Goal: Transaction & Acquisition: Purchase product/service

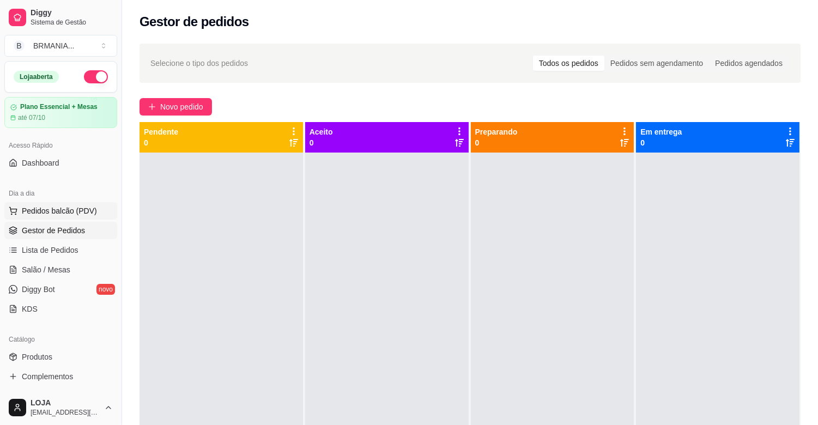
click at [69, 214] on span "Pedidos balcão (PDV)" at bounding box center [59, 211] width 75 height 11
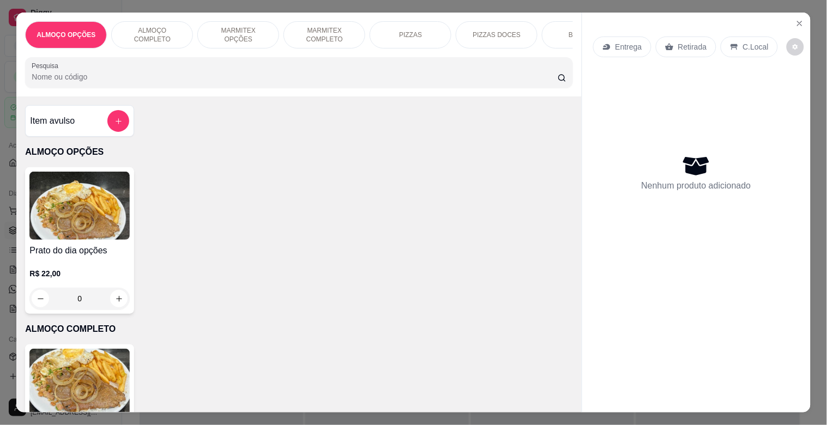
click at [548, 21] on div "BEBIDAS" at bounding box center [583, 34] width 82 height 27
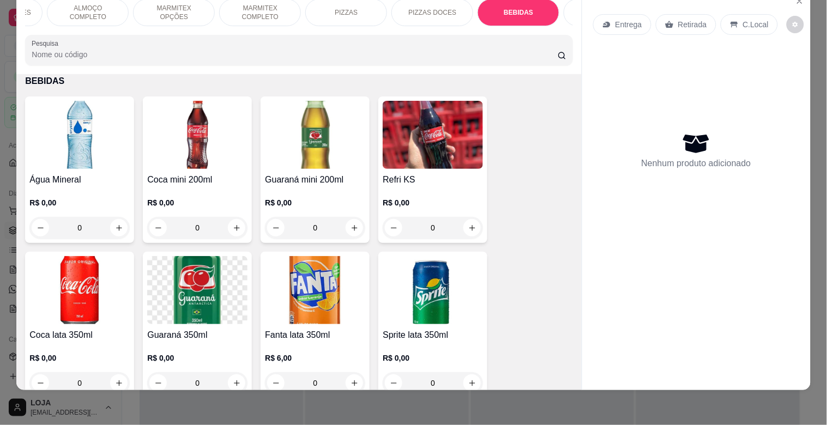
scroll to position [0, 73]
click at [569, 8] on p "Bebidas Alcoólicas" at bounding box center [596, 12] width 55 height 9
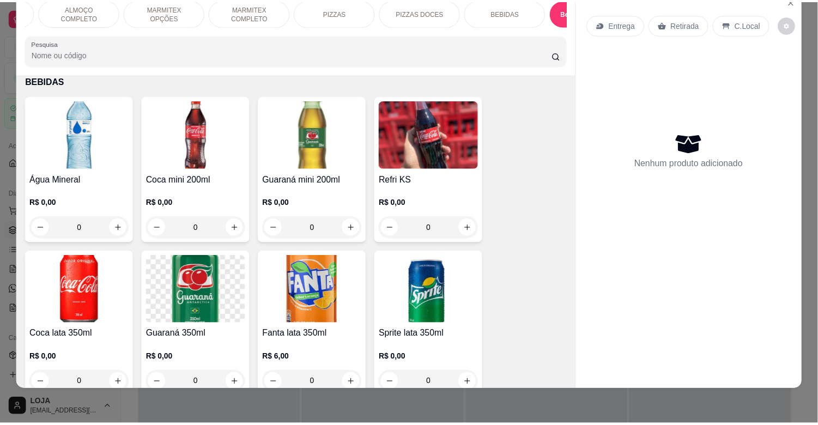
scroll to position [2221, 0]
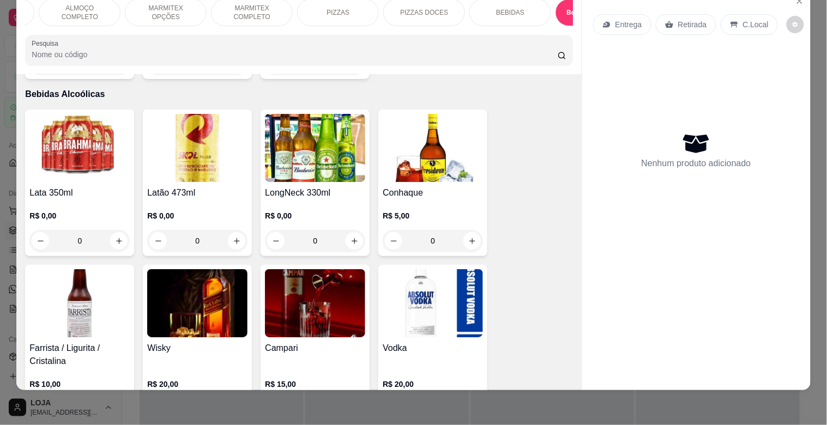
click at [148, 152] on img at bounding box center [197, 148] width 100 height 68
click at [198, 144] on img at bounding box center [197, 148] width 100 height 68
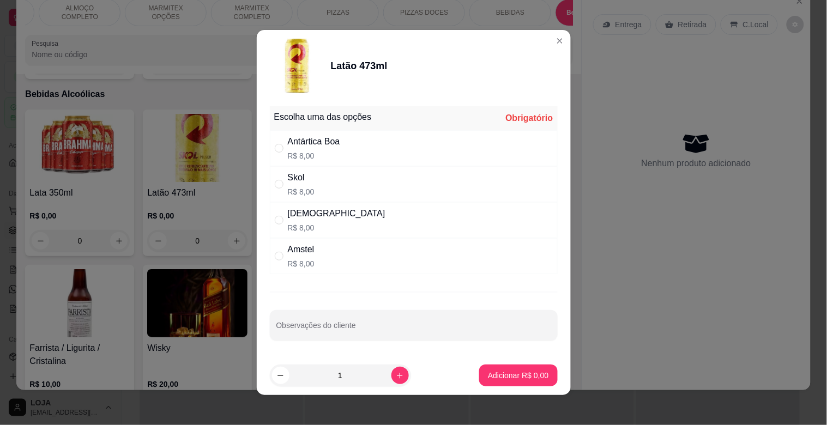
click at [364, 227] on div "Brahma R$ 8,00" at bounding box center [414, 220] width 288 height 36
radio input "true"
click at [396, 377] on icon "increase-product-quantity" at bounding box center [400, 376] width 8 height 8
type input "2"
click at [499, 367] on button "Adicionar R$ 16,00" at bounding box center [516, 376] width 82 height 22
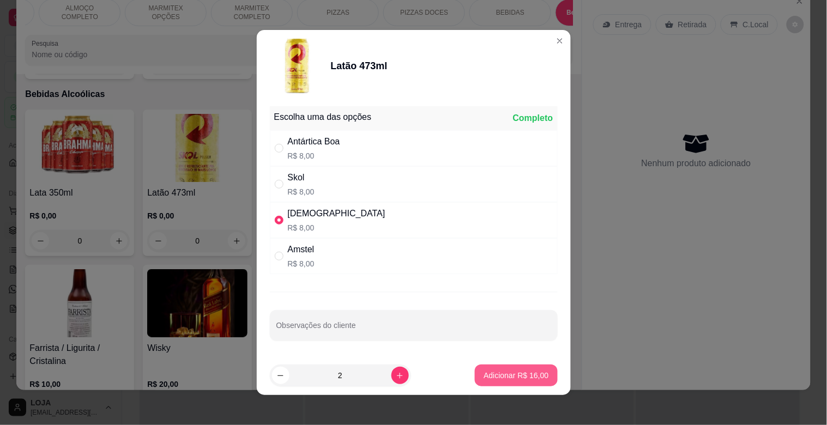
type input "2"
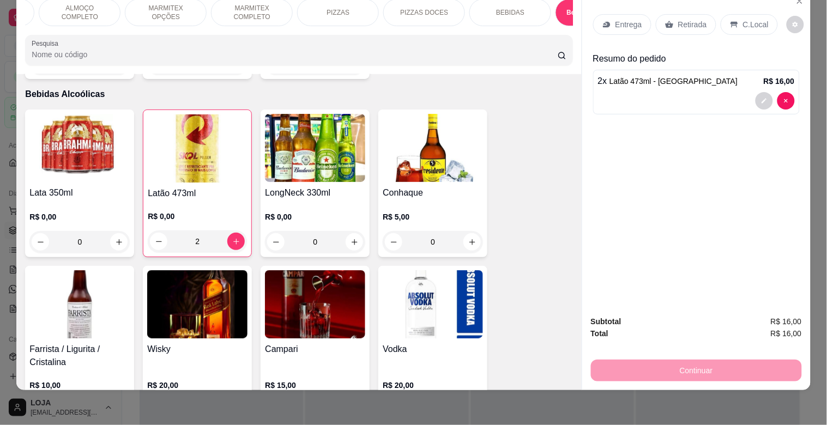
click at [693, 19] on p "Retirada" at bounding box center [692, 24] width 29 height 11
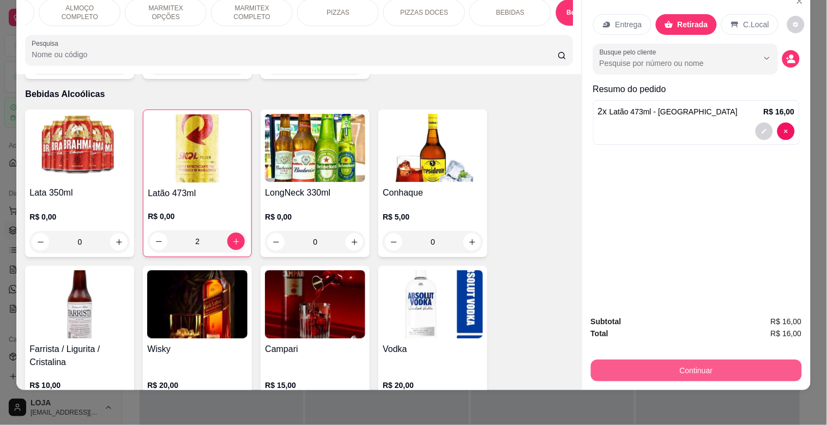
click at [706, 361] on button "Continuar" at bounding box center [696, 371] width 211 height 22
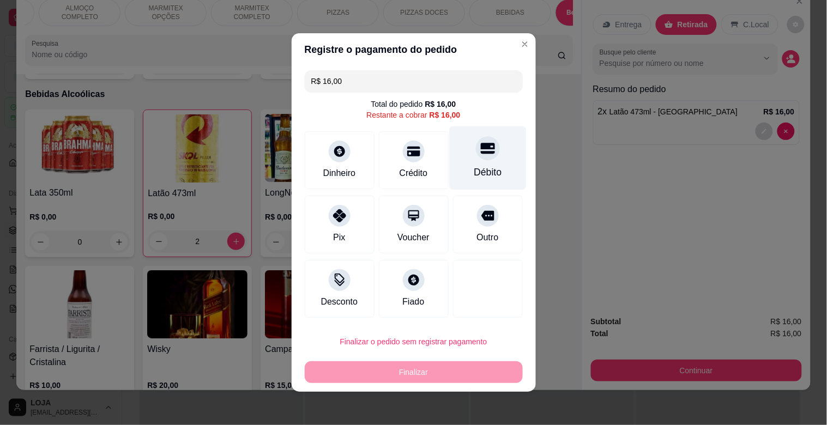
drag, startPoint x: 483, startPoint y: 156, endPoint x: 481, endPoint y: 165, distance: 9.0
click at [482, 159] on div "Débito" at bounding box center [487, 158] width 77 height 64
type input "R$ 0,00"
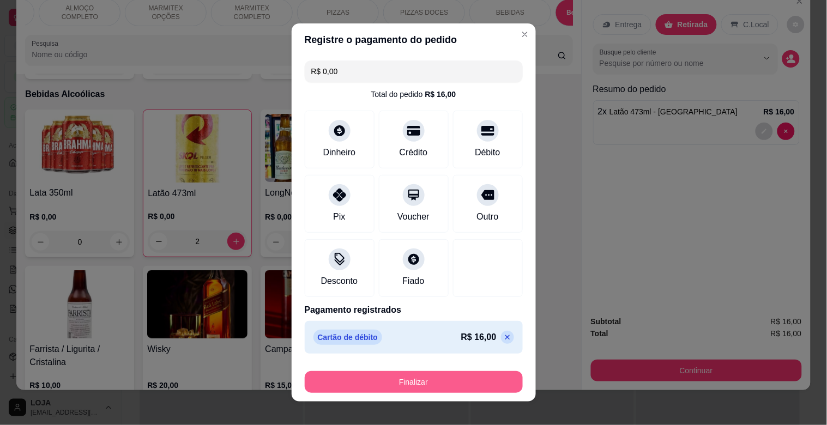
click at [498, 386] on button "Finalizar" at bounding box center [414, 382] width 218 height 22
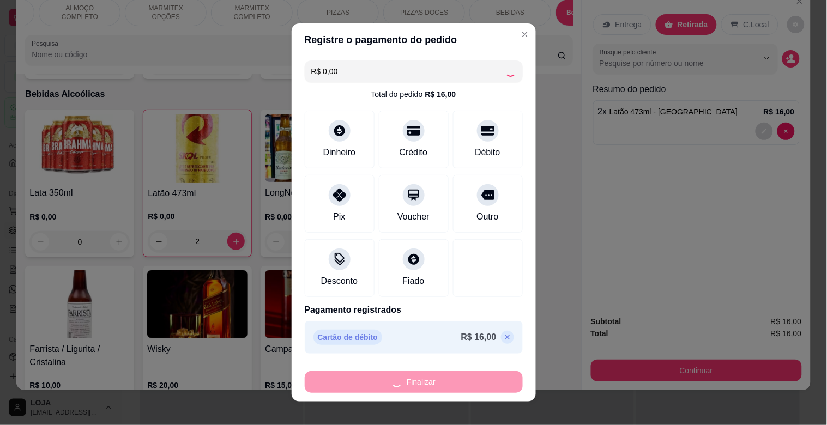
type input "0"
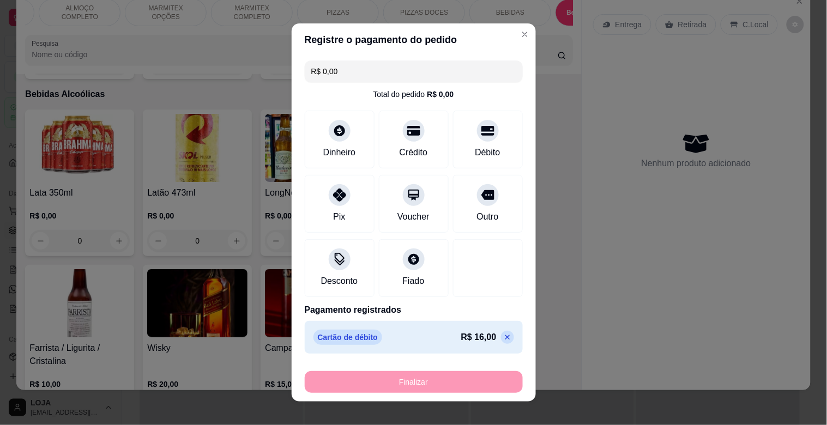
type input "-R$ 16,00"
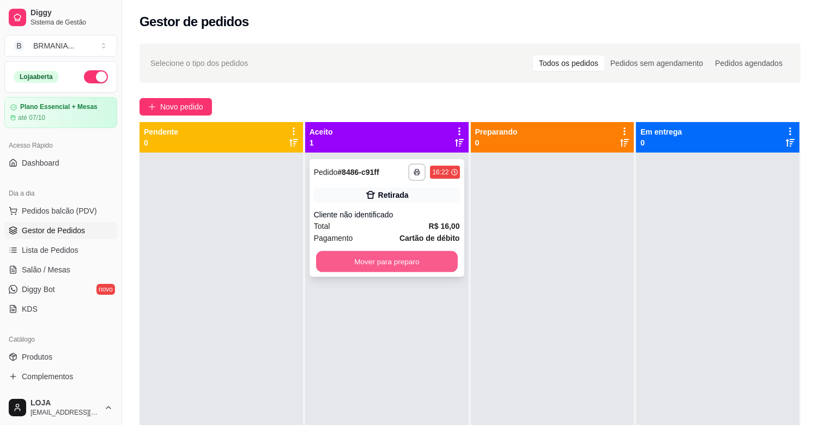
click at [409, 267] on button "Mover para preparo" at bounding box center [387, 261] width 142 height 21
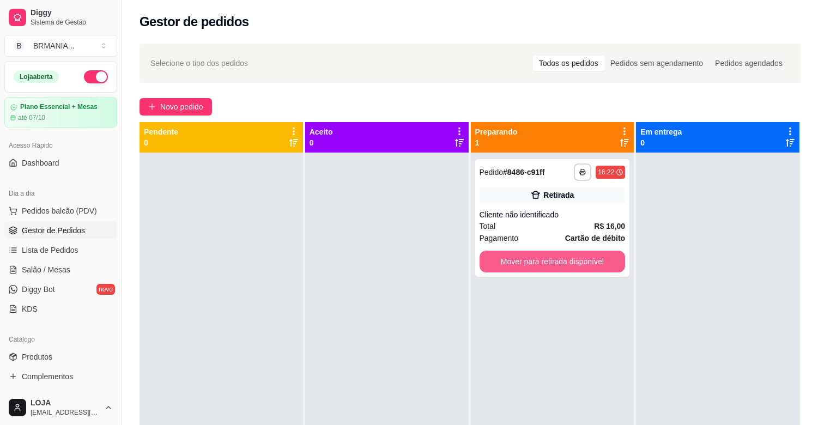
click at [532, 270] on button "Mover para retirada disponível" at bounding box center [553, 262] width 146 height 22
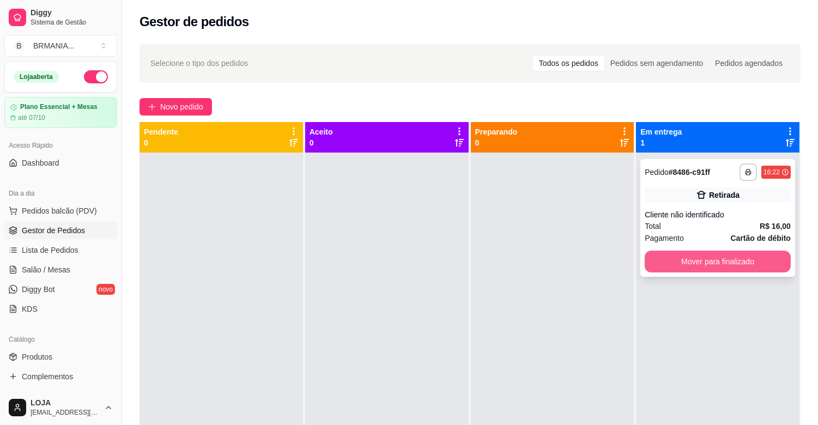
click at [649, 262] on button "Mover para finalizado" at bounding box center [718, 262] width 146 height 22
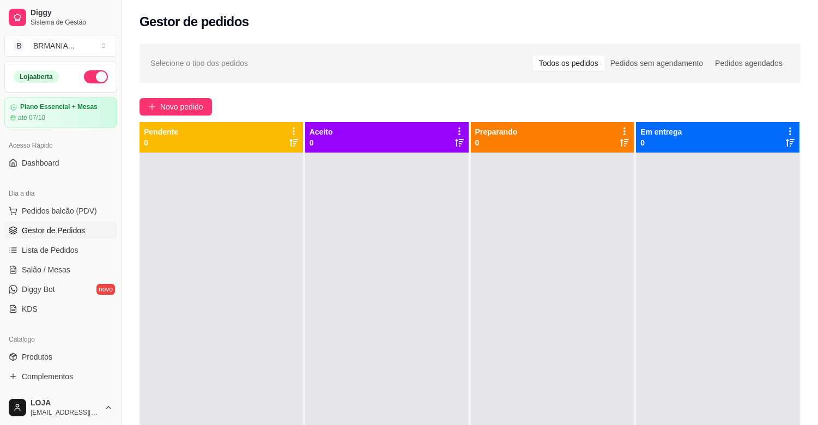
click at [84, 77] on button "button" at bounding box center [96, 76] width 24 height 13
click at [74, 361] on link "Produtos" at bounding box center [60, 356] width 113 height 17
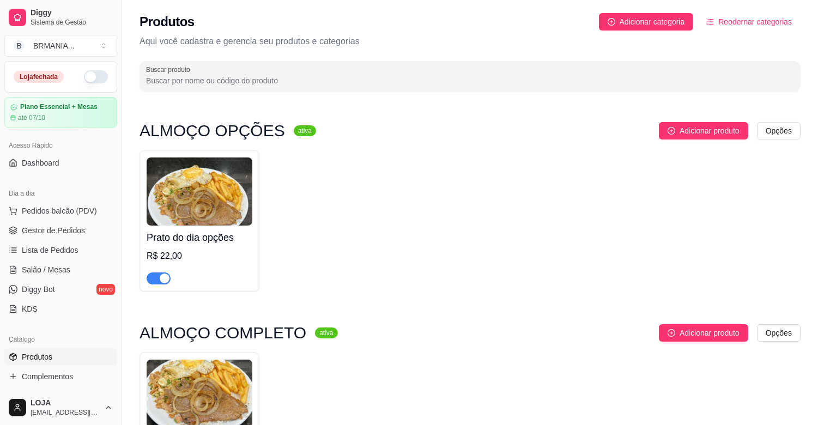
click at [154, 280] on span "button" at bounding box center [159, 279] width 24 height 12
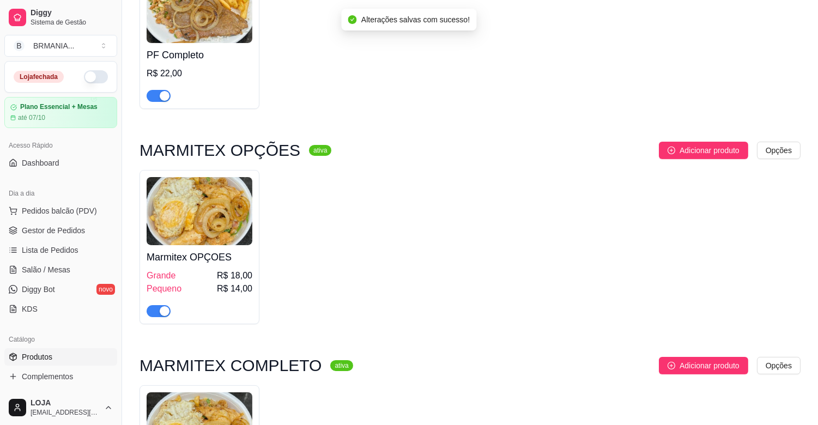
scroll to position [602, 0]
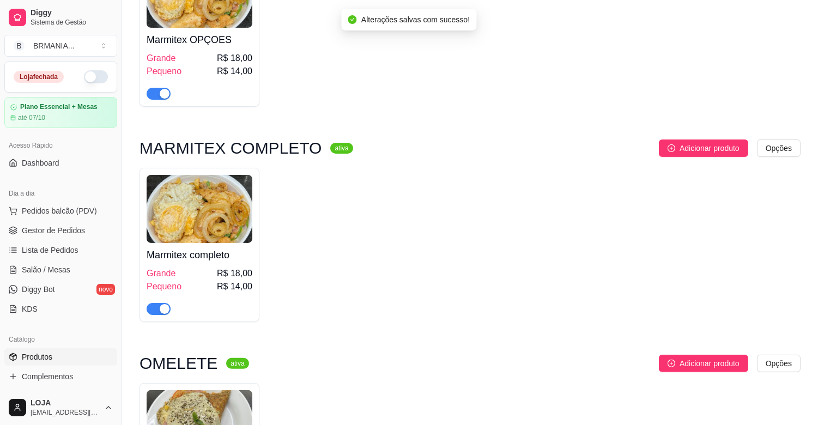
click at [160, 97] on div "button" at bounding box center [165, 94] width 10 height 10
click at [154, 312] on span "button" at bounding box center [159, 309] width 24 height 12
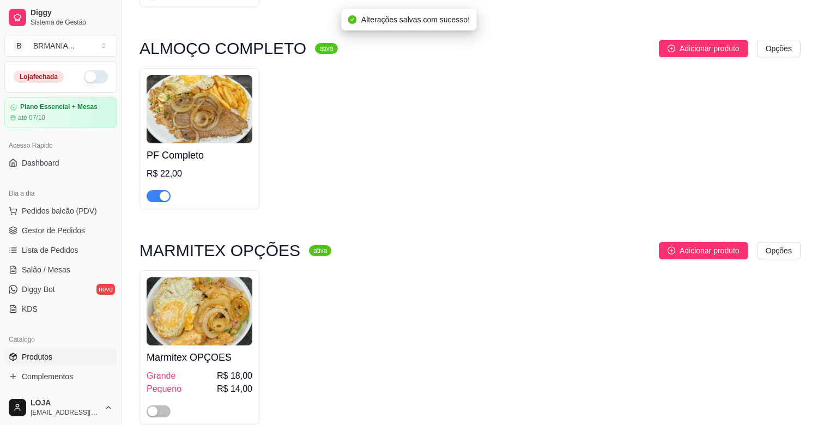
scroll to position [251, 0]
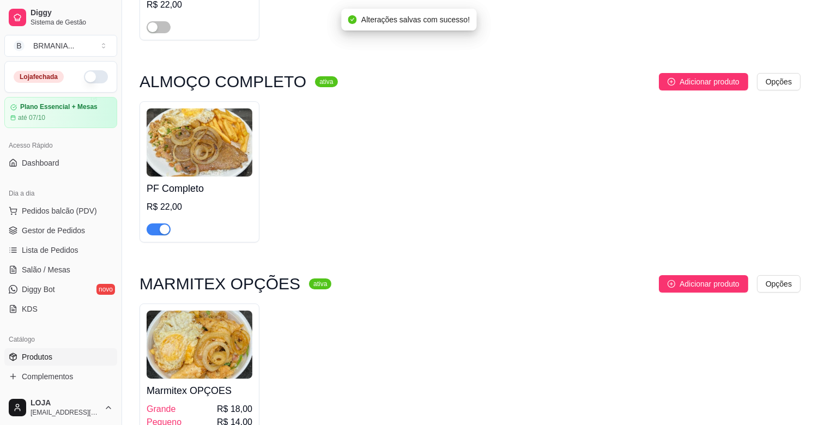
click at [155, 227] on span "button" at bounding box center [159, 230] width 24 height 12
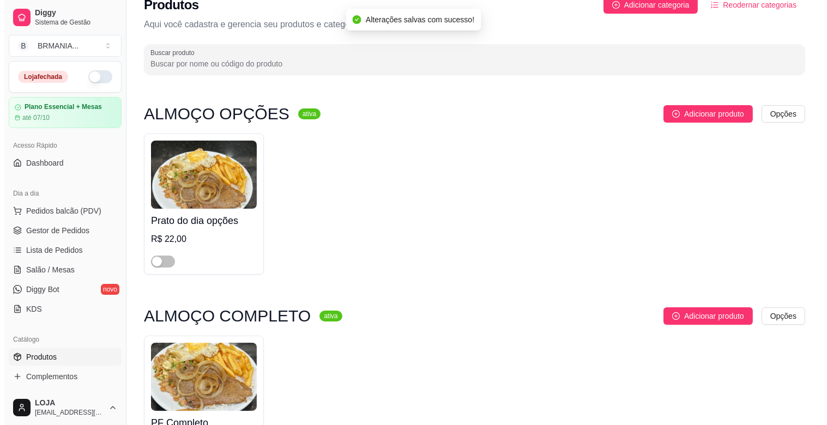
scroll to position [0, 0]
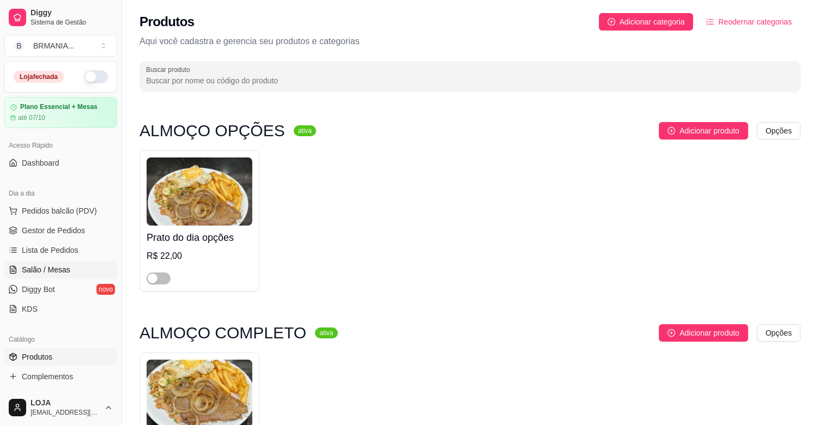
click at [15, 264] on link "Salão / Mesas" at bounding box center [60, 269] width 113 height 17
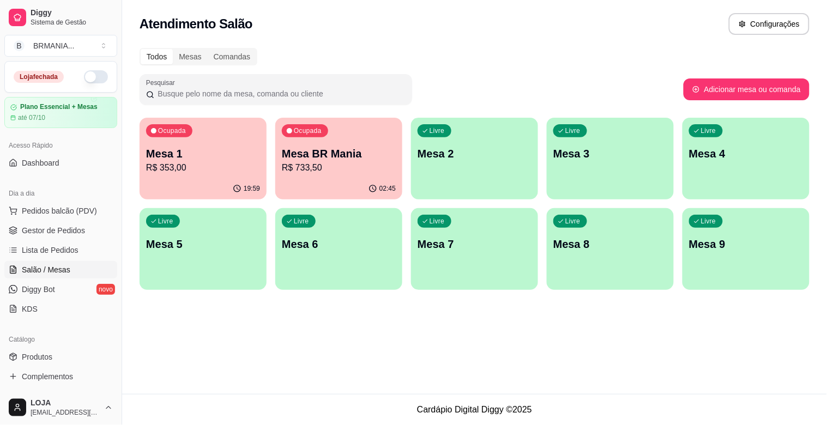
click at [182, 185] on div "19:59" at bounding box center [203, 188] width 127 height 21
click at [72, 213] on span "Pedidos balcão (PDV)" at bounding box center [59, 211] width 75 height 11
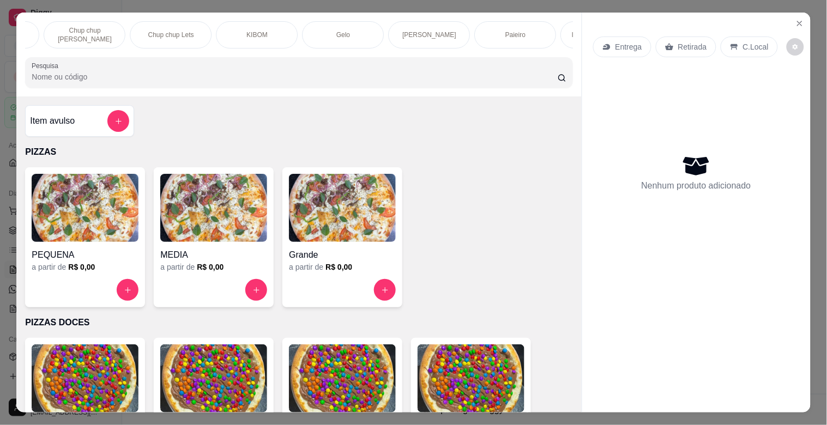
scroll to position [0, 841]
click at [423, 38] on div "Paieiro" at bounding box center [431, 34] width 82 height 27
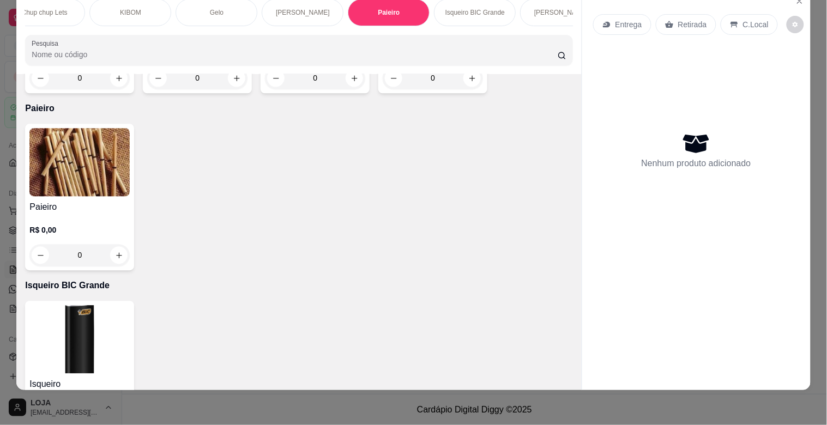
scroll to position [0, 874]
click at [134, 8] on p "KIBOM" at bounding box center [139, 12] width 21 height 9
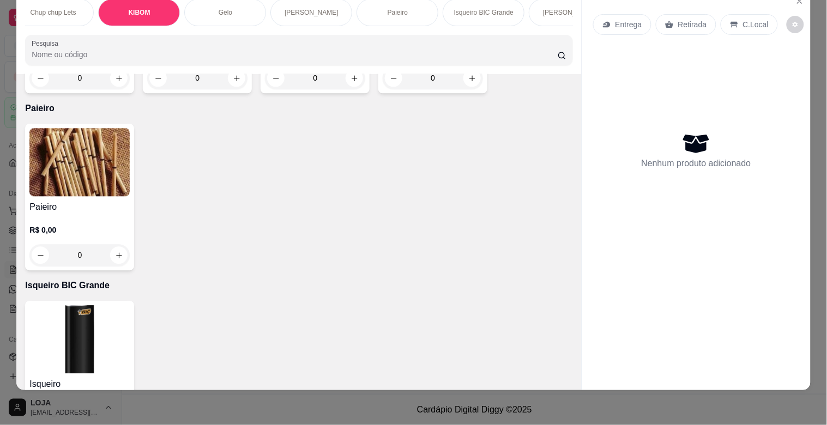
scroll to position [4833, 0]
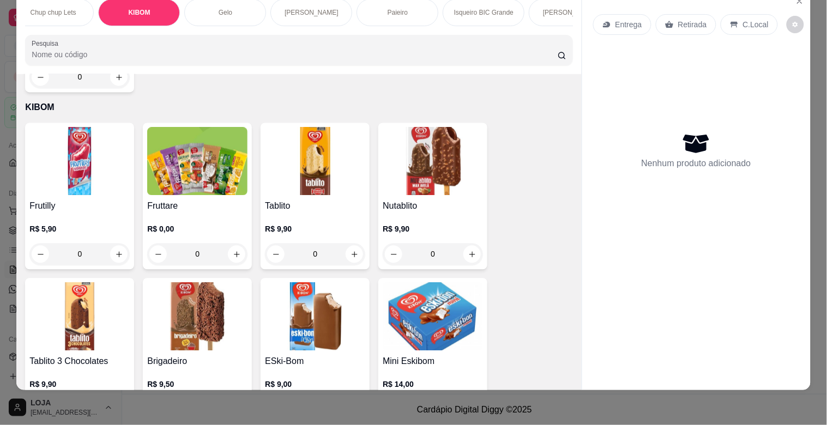
click at [329, 128] on img at bounding box center [315, 162] width 100 height 68
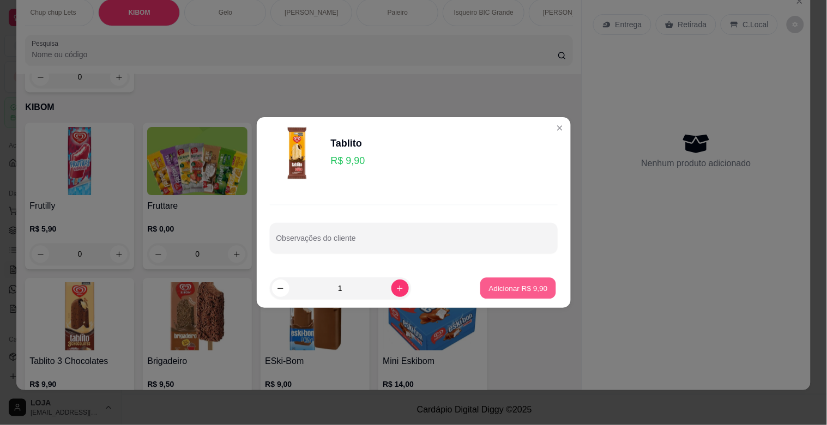
click at [492, 293] on button "Adicionar R$ 9,90" at bounding box center [518, 288] width 76 height 21
type input "1"
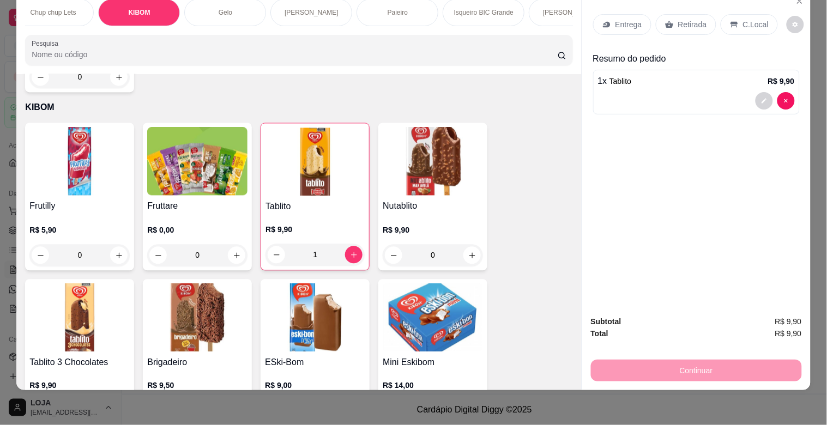
click at [730, 20] on icon at bounding box center [734, 24] width 9 height 9
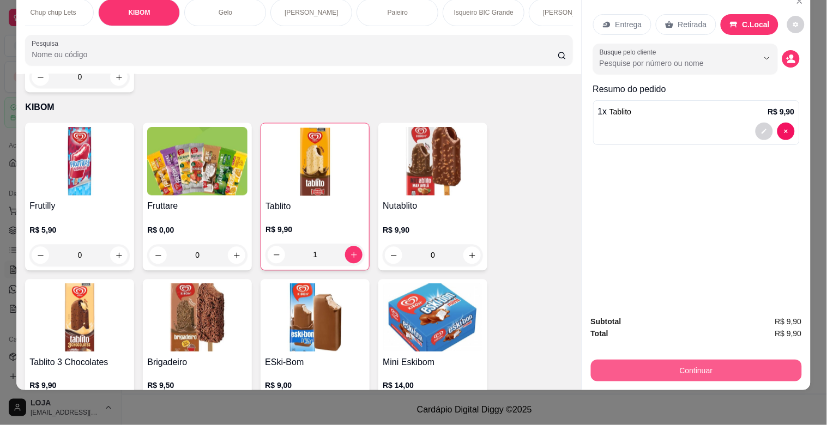
click at [668, 367] on button "Continuar" at bounding box center [696, 371] width 211 height 22
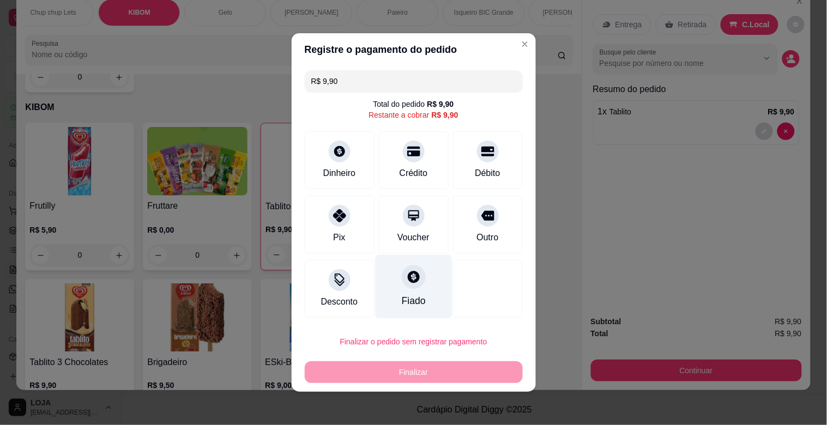
click at [390, 270] on div "Fiado" at bounding box center [413, 287] width 77 height 64
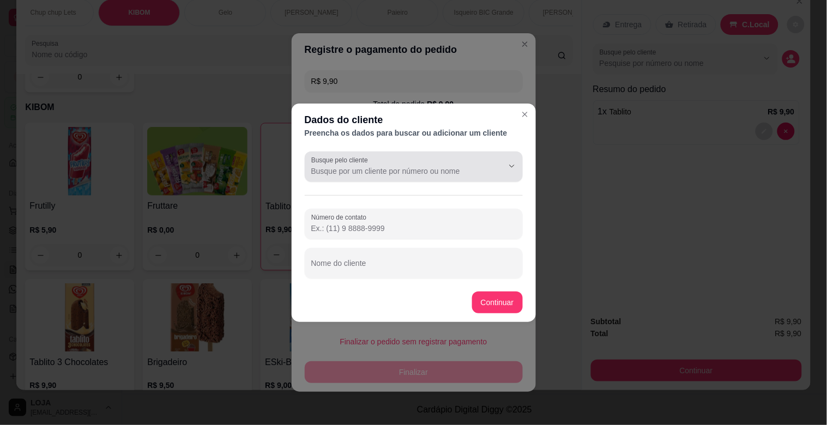
click at [406, 160] on div at bounding box center [413, 167] width 205 height 22
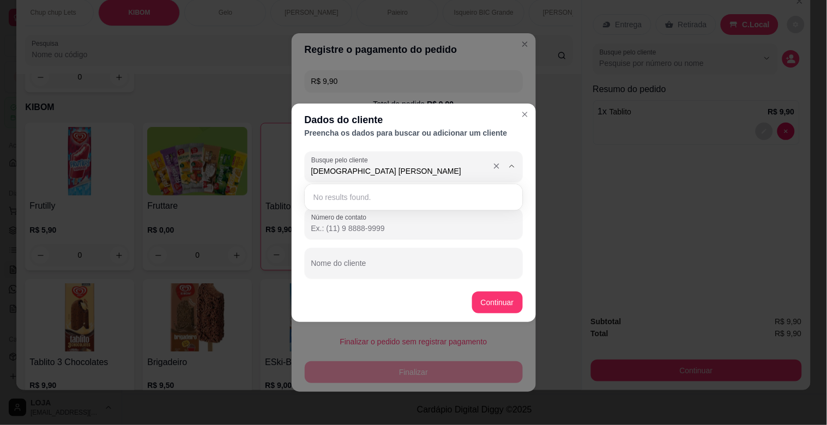
type input "[DEMOGRAPHIC_DATA] ANTONIA"
click at [405, 240] on div "Número de contato Nome do cliente" at bounding box center [414, 244] width 218 height 70
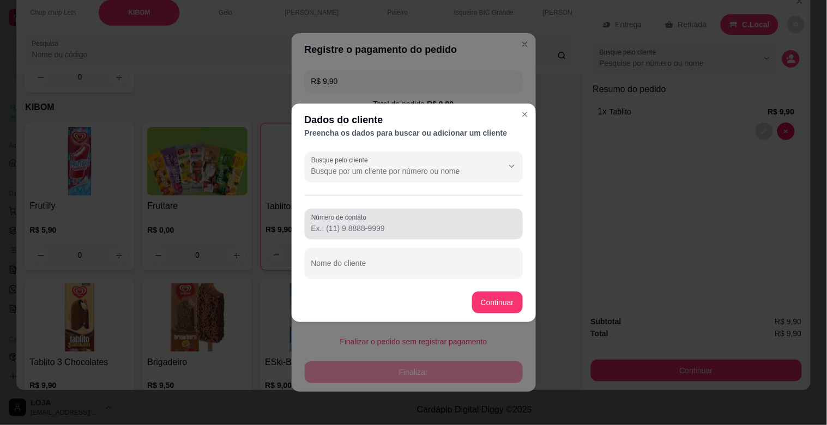
click at [405, 236] on div "Número de contato" at bounding box center [414, 224] width 218 height 31
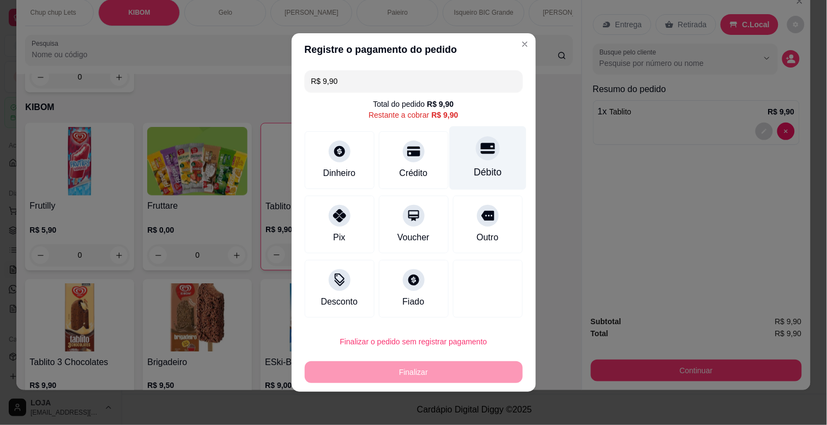
click at [460, 170] on div "Débito" at bounding box center [487, 158] width 77 height 64
type input "R$ 0,00"
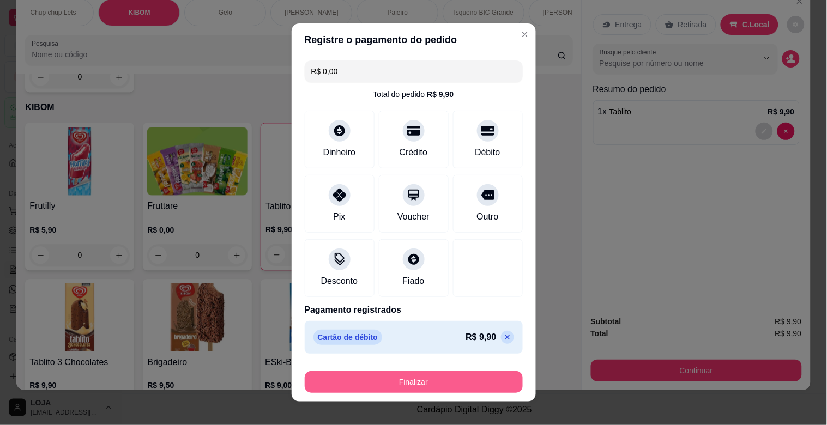
click at [464, 387] on button "Finalizar" at bounding box center [414, 382] width 218 height 22
click at [464, 387] on div "Finalizar" at bounding box center [414, 382] width 218 height 22
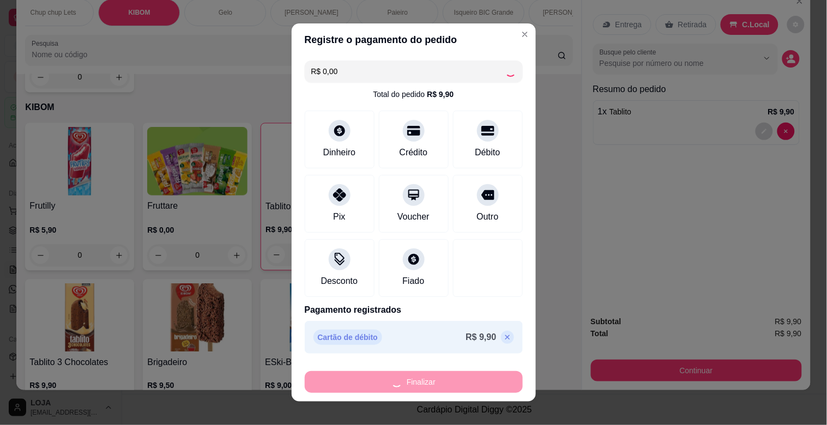
type input "0"
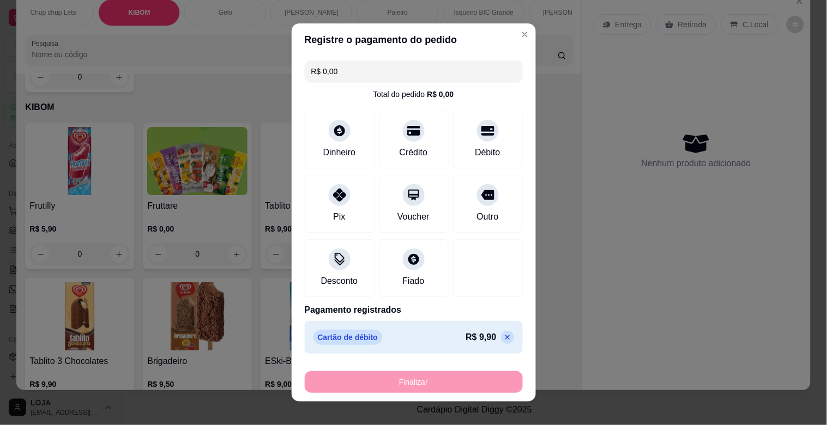
type input "-R$ 9,90"
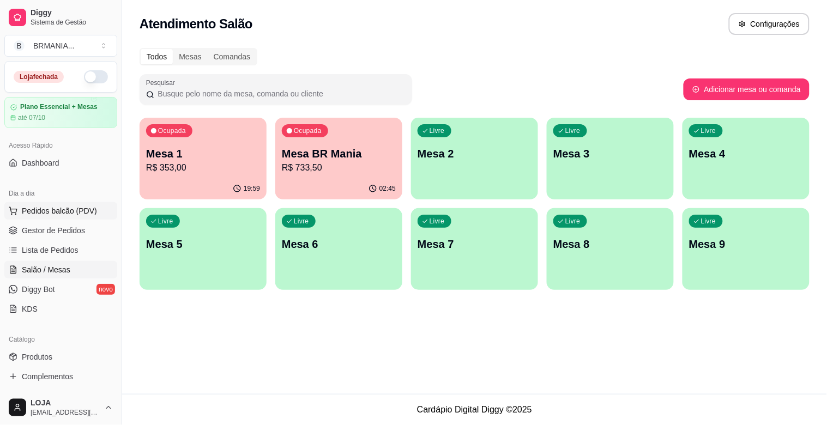
click at [75, 213] on span "Pedidos balcão (PDV)" at bounding box center [59, 211] width 75 height 11
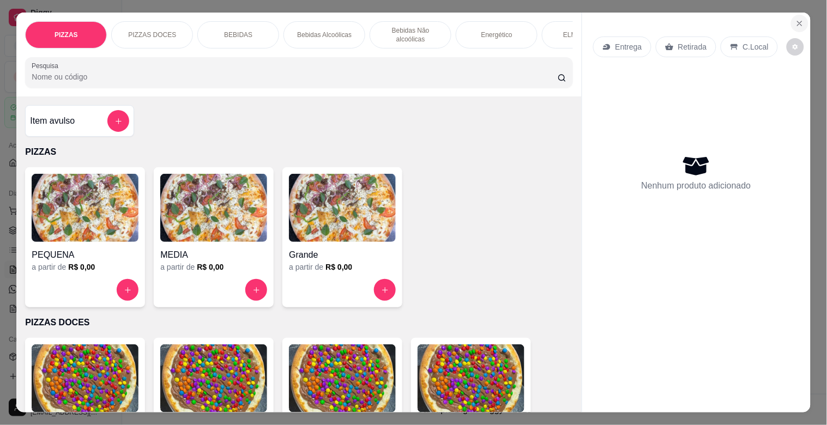
click at [796, 19] on icon "Close" at bounding box center [799, 23] width 9 height 9
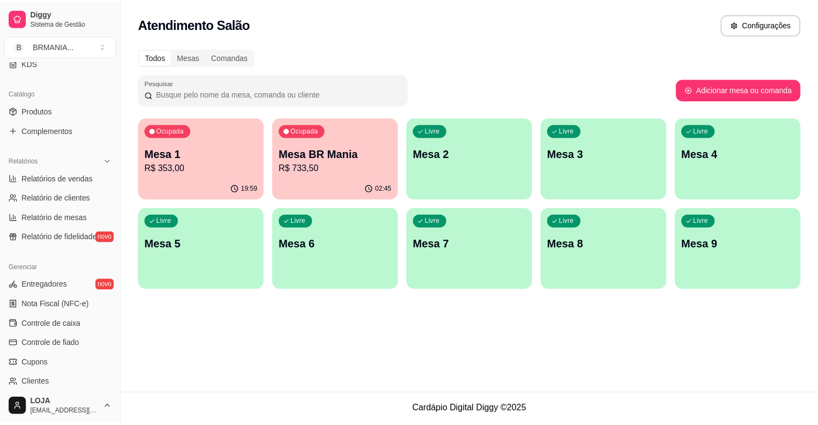
scroll to position [244, 0]
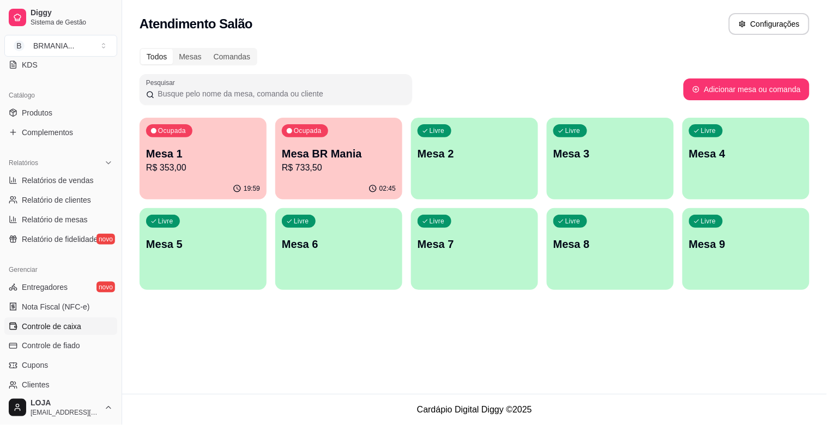
click at [84, 325] on link "Controle de caixa" at bounding box center [60, 326] width 113 height 17
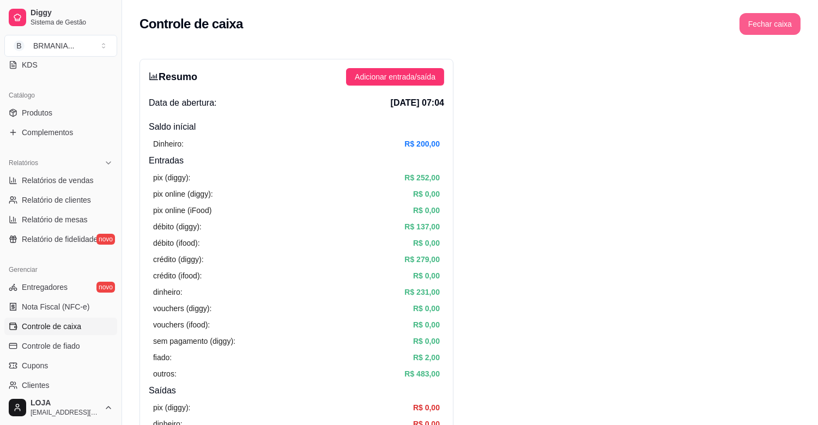
click at [772, 22] on button "Fechar caixa" at bounding box center [770, 24] width 61 height 22
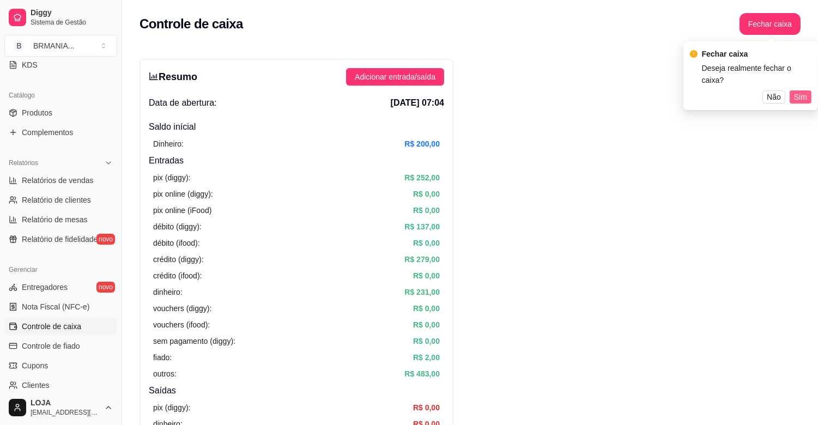
click at [793, 90] on button "Sim" at bounding box center [801, 96] width 22 height 13
